Goal: Find specific page/section: Find specific page/section

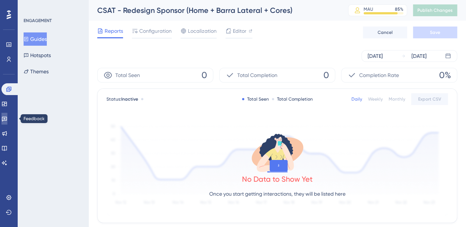
click at [3, 120] on link at bounding box center [4, 119] width 6 height 12
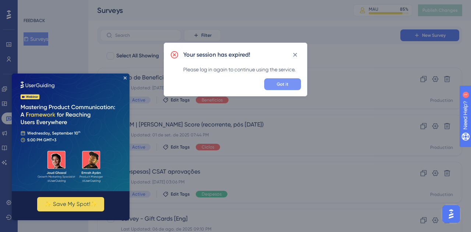
click at [287, 88] on button "Got it" at bounding box center [282, 84] width 37 height 12
